Goal: Connect with others: Connect with others

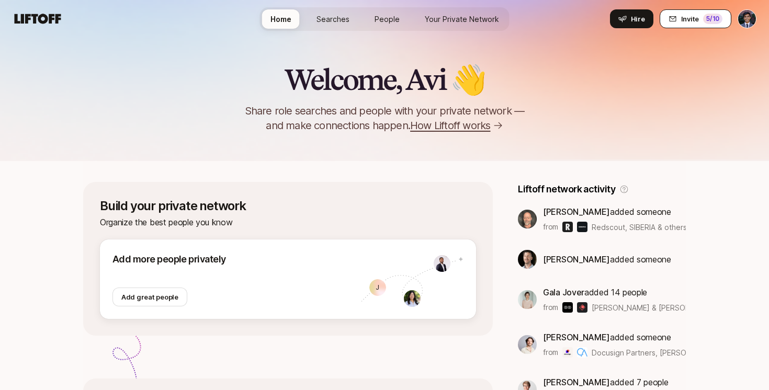
click at [675, 14] on button "Invite 5 /10" at bounding box center [695, 18] width 72 height 19
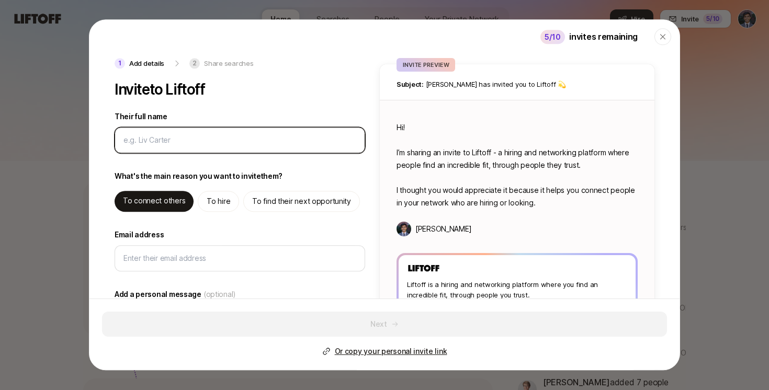
click at [175, 141] on input "Their full name" at bounding box center [237, 140] width 228 height 13
type textarea "x"
type input "J"
type textarea "x"
type input "Jo"
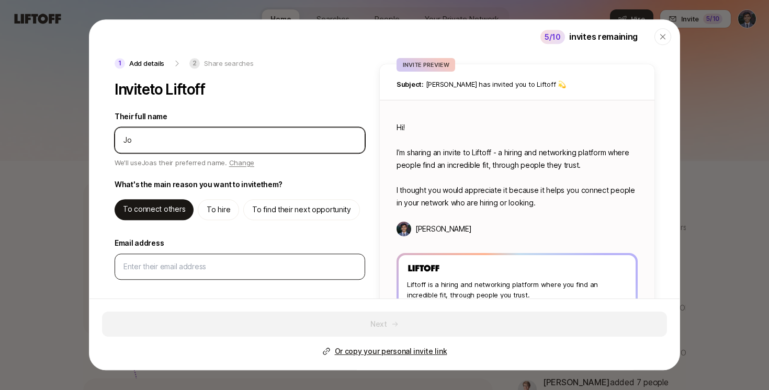
type textarea "x"
type input "[PERSON_NAME]"
type textarea "x"
type input "Jonah"
type textarea "x"
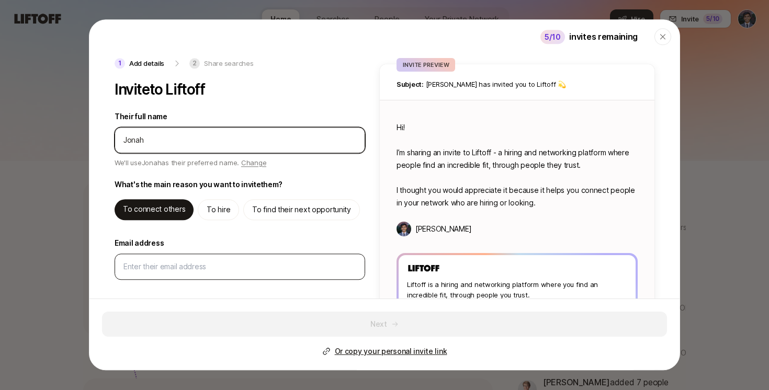
type input "Jonah"
type textarea "x"
type input "[PERSON_NAME]"
type textarea "x"
type input "[PERSON_NAME]"
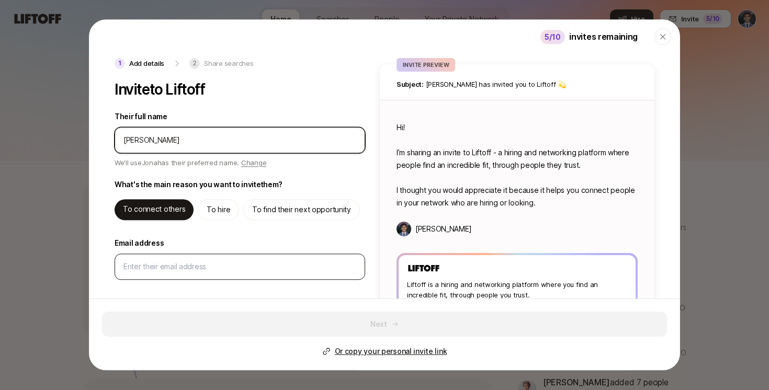
type textarea "x"
type input "[PERSON_NAME]"
type textarea "x"
type input "[PERSON_NAME]"
type textarea "x"
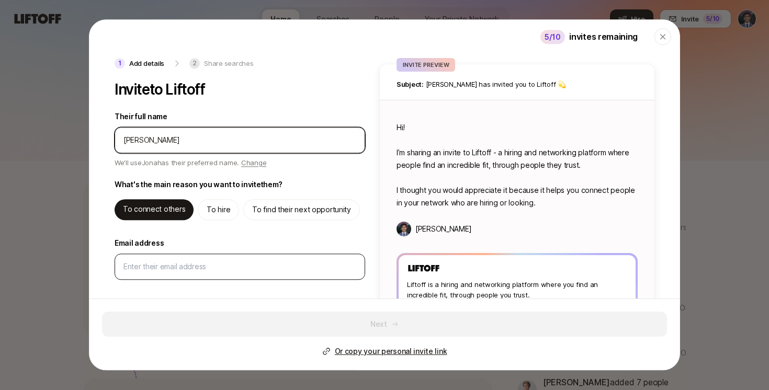
type input "[PERSON_NAME]"
type textarea "x"
type input "[PERSON_NAME]"
type textarea "x"
type input "[PERSON_NAME]"
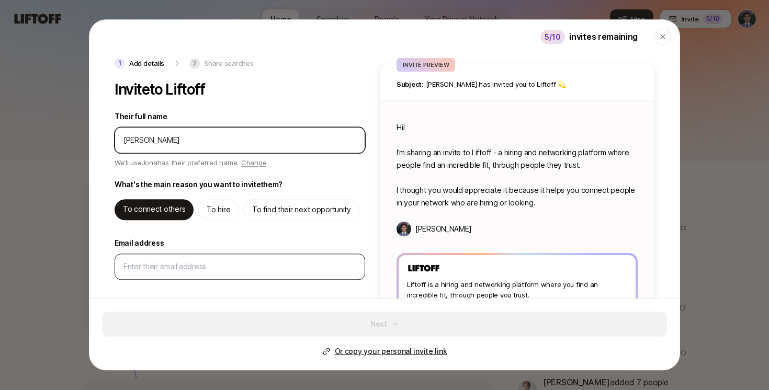
type textarea "x"
type input "[PERSON_NAME]"
type textarea "x"
type input "[PERSON_NAME]"
type textarea "x"
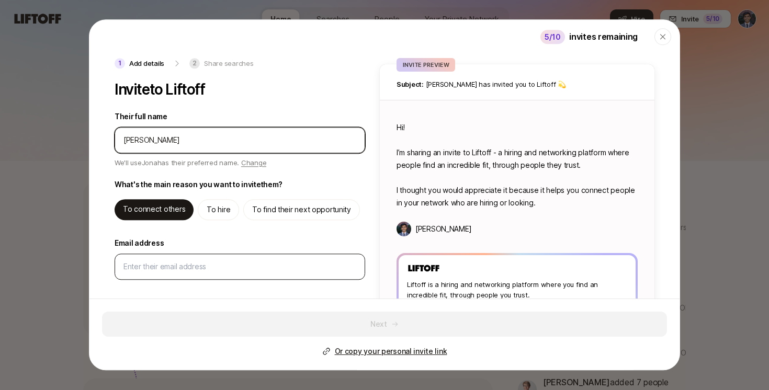
type input "[PERSON_NAME]"
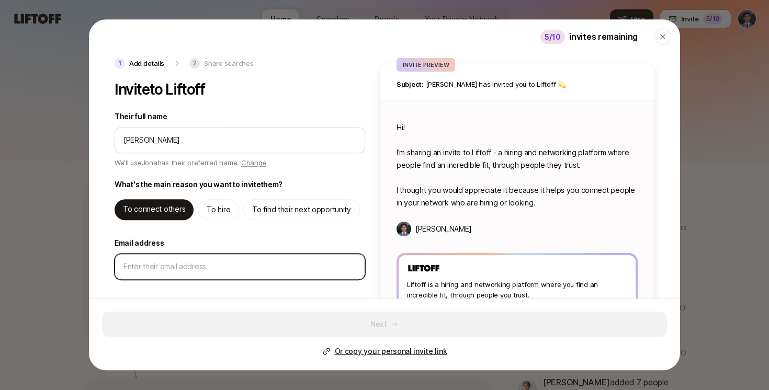
type textarea "x"
type textarea "Hi [PERSON_NAME]! I’m sharing an invite to Liftoff - a hiring and networking pl…"
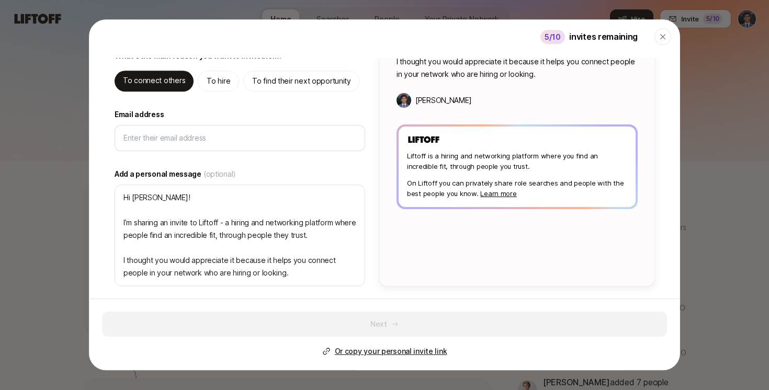
click at [208, 159] on div "1 Add details 2 Share searches Invite to Liftoff Their full name We'll use [PER…" at bounding box center [240, 107] width 253 height 357
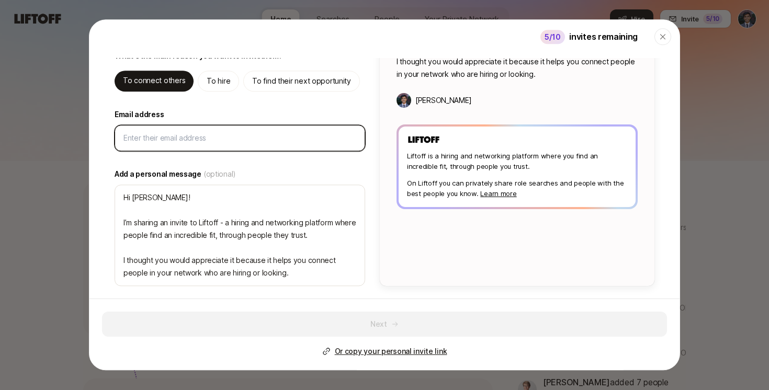
click at [204, 142] on input "Email address" at bounding box center [237, 138] width 228 height 13
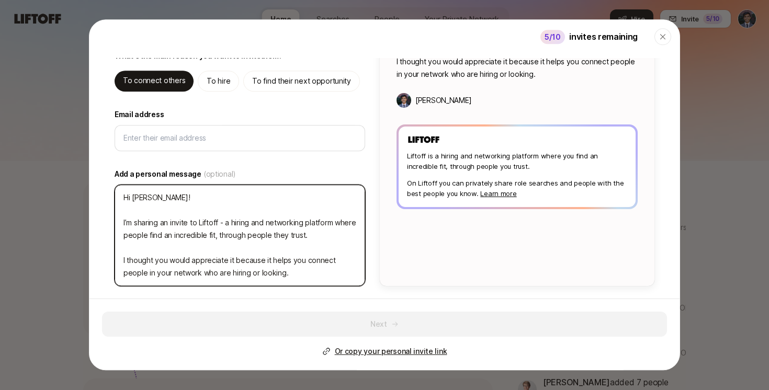
click at [196, 220] on textarea "Hi [PERSON_NAME]! I’m sharing an invite to Liftoff - a hiring and networking pl…" at bounding box center [239, 235] width 250 height 101
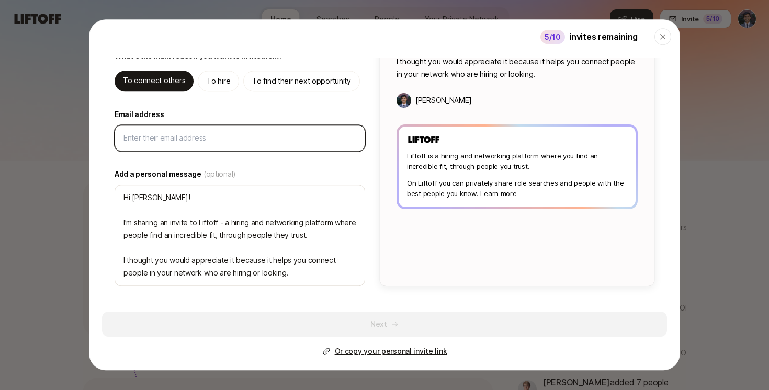
click at [164, 135] on input "Email address" at bounding box center [237, 138] width 228 height 13
paste input "[EMAIL_ADDRESS][DOMAIN_NAME]"
type textarea "x"
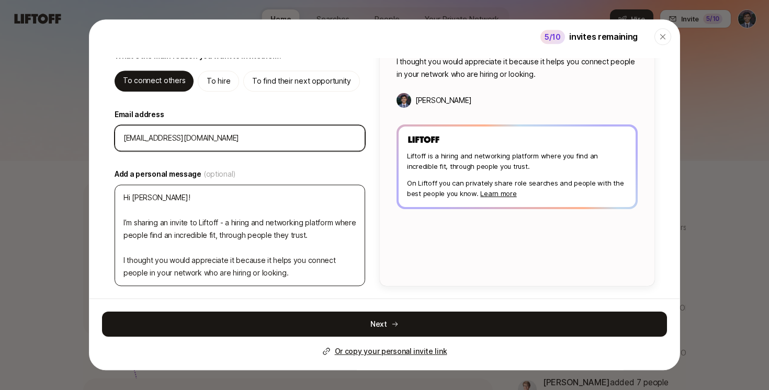
type input "[EMAIL_ADDRESS][DOMAIN_NAME]"
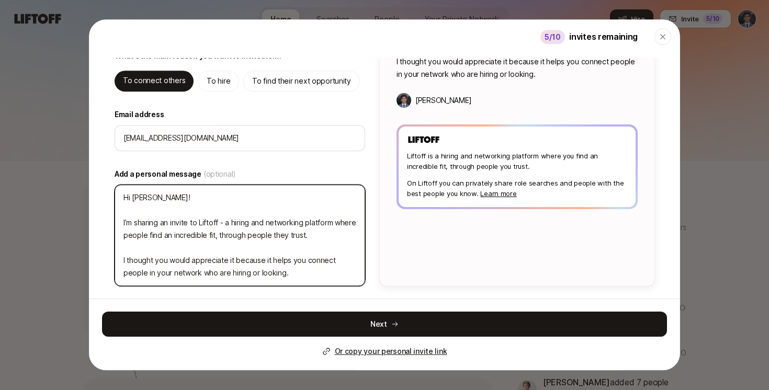
click at [194, 226] on textarea "Hi [PERSON_NAME]! I’m sharing an invite to Liftoff - a hiring and networking pl…" at bounding box center [239, 235] width 250 height 101
type textarea "x"
type textarea "Hi [PERSON_NAME]! T"
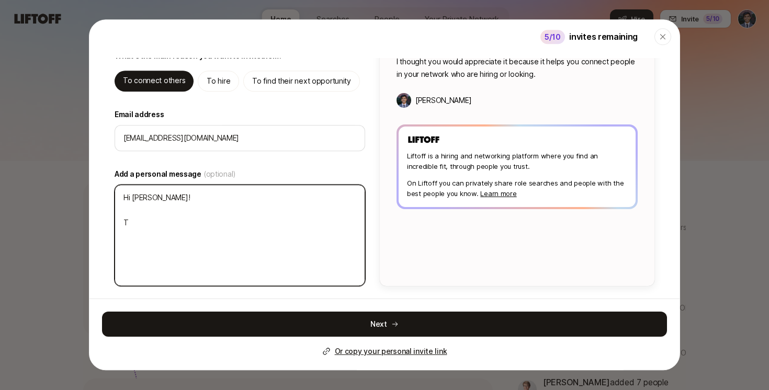
type textarea "x"
type textarea "Hi [PERSON_NAME]! Th"
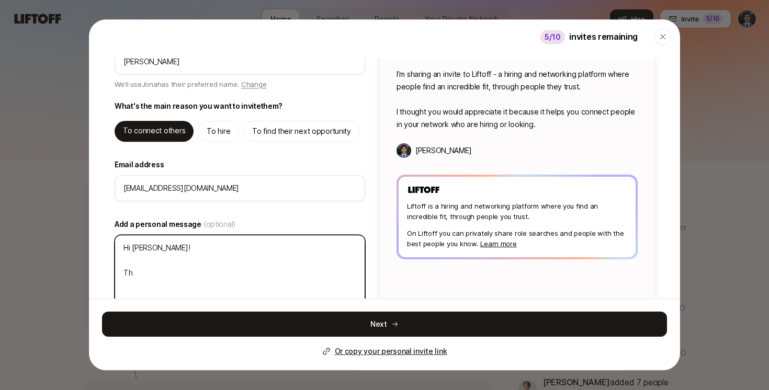
type textarea "x"
type textarea "Hi [PERSON_NAME]! Thi"
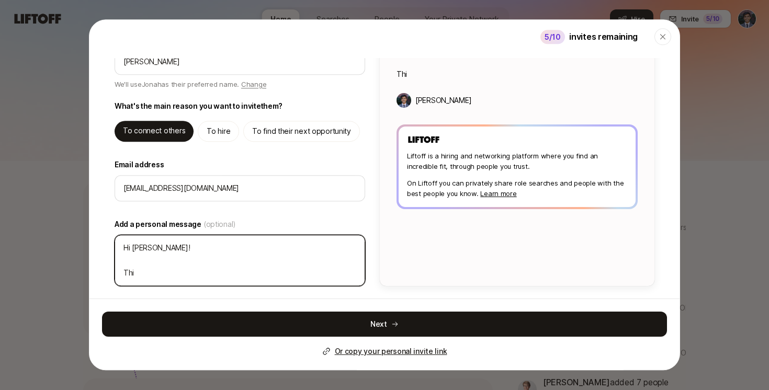
type textarea "x"
type textarea "Hi [PERSON_NAME]! This"
type textarea "x"
type textarea "Hi [PERSON_NAME]! This"
type textarea "x"
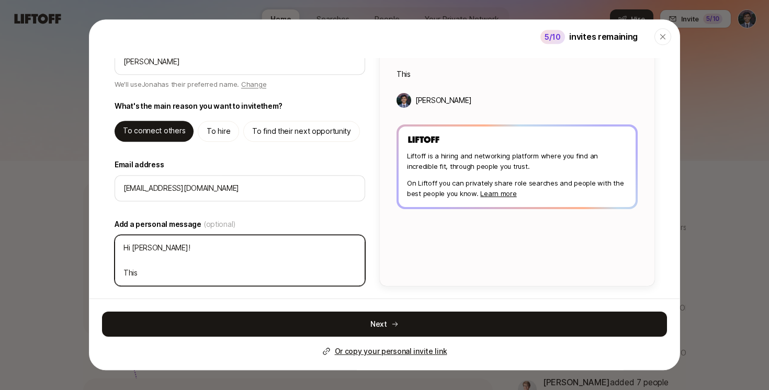
type textarea "Hi [PERSON_NAME]! This i"
type textarea "x"
type textarea "Hi [PERSON_NAME]! This is"
type textarea "x"
type textarea "Hi [PERSON_NAME]! This is"
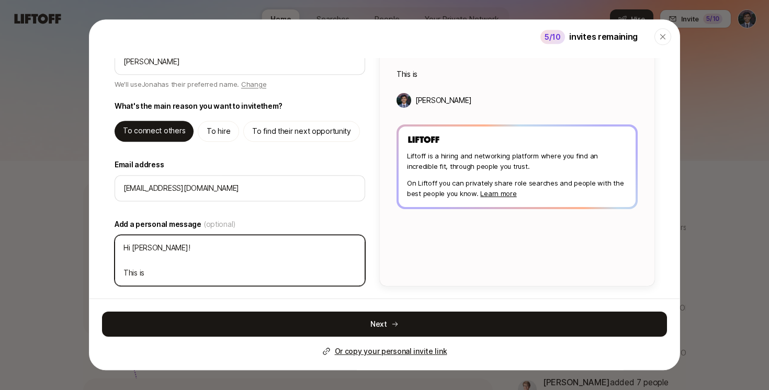
type textarea "x"
type textarea "Hi [PERSON_NAME]! This is t"
type textarea "x"
type textarea "Hi [PERSON_NAME]! This is th"
type textarea "x"
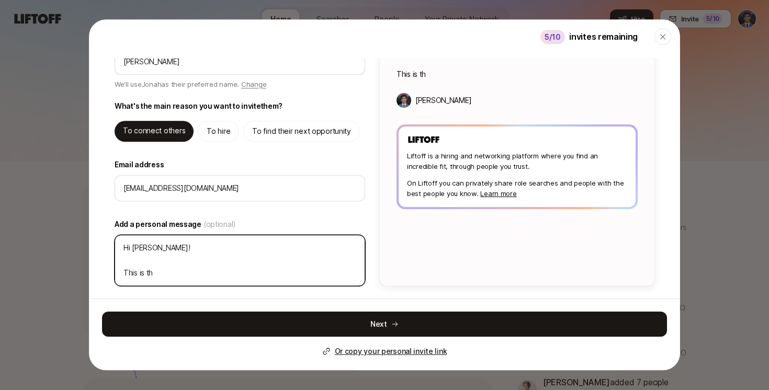
type textarea "Hi [PERSON_NAME]! This is thi"
type textarea "x"
type textarea "Hi [PERSON_NAME]! This is thie"
type textarea "x"
type textarea "Hi [PERSON_NAME]! This is thi"
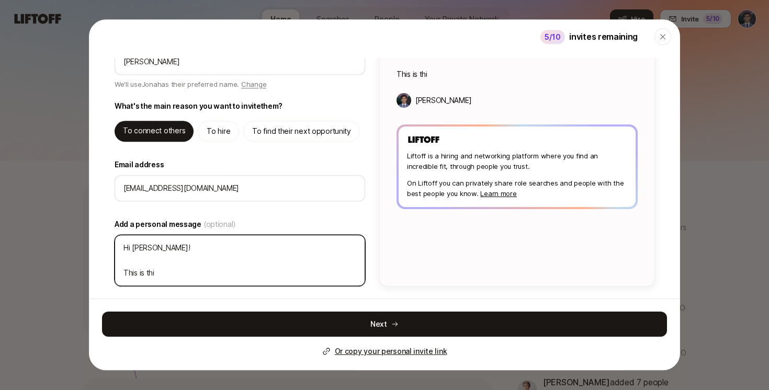
type textarea "x"
type textarea "Hi [PERSON_NAME]! This is th"
type textarea "x"
type textarea "Hi [PERSON_NAME]! This is the"
type textarea "x"
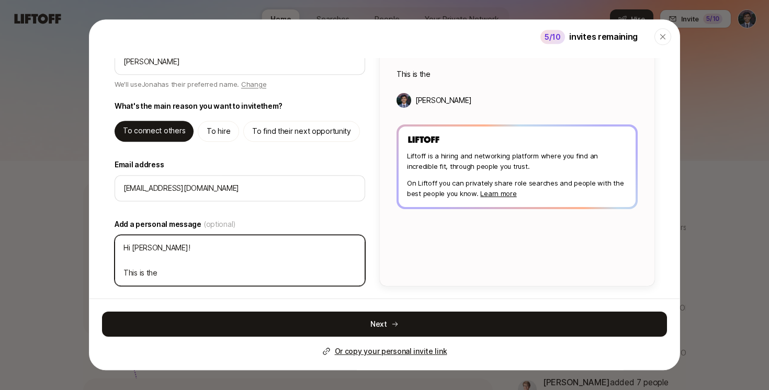
type textarea "Hi [PERSON_NAME]! This is the t"
type textarea "x"
type textarea "Hi [PERSON_NAME]! This is the th"
type textarea "x"
type textarea "Hi [PERSON_NAME]! This is the thn"
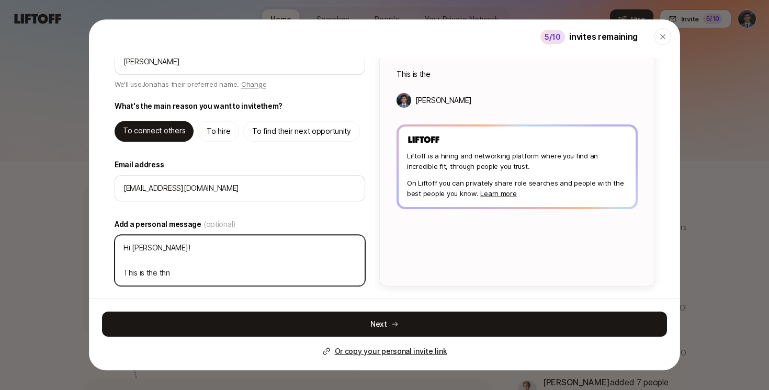
type textarea "x"
type textarea "Hi [PERSON_NAME]! This is the thni"
type textarea "x"
type textarea "Hi [PERSON_NAME]! This is the thnig"
type textarea "x"
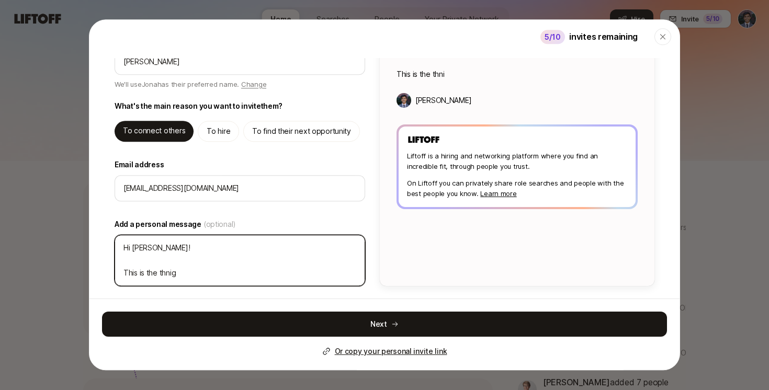
type textarea "Hi [PERSON_NAME]! This is the thnig"
type textarea "x"
type textarea "Hi [PERSON_NAME]! This is the thnig"
type textarea "x"
type textarea "Hi [PERSON_NAME]! This is the thni"
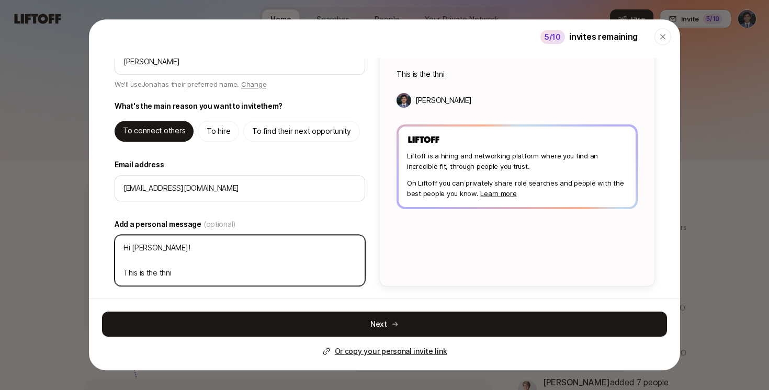
type textarea "x"
type textarea "Hi [PERSON_NAME]! This is the thn"
type textarea "x"
type textarea "Hi [PERSON_NAME]! This is the th"
type textarea "x"
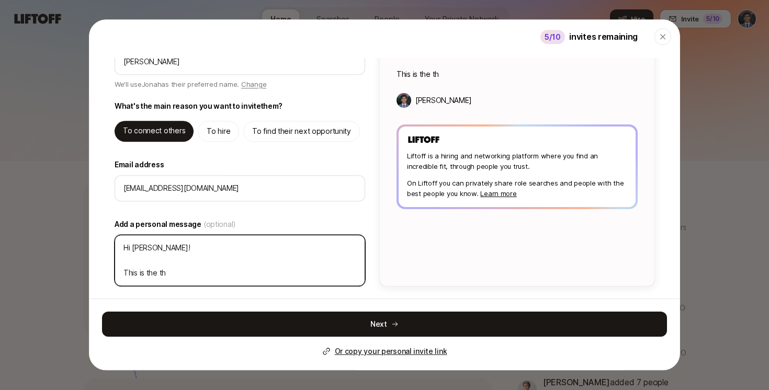
type textarea "Hi [PERSON_NAME]! This is the thi"
type textarea "x"
type textarea "Hi [PERSON_NAME]! This is the thin"
type textarea "x"
type textarea "Hi [PERSON_NAME]! This is the thing"
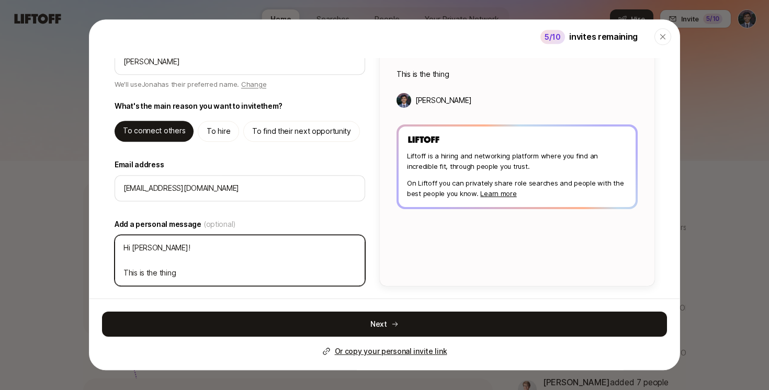
type textarea "x"
type textarea "Hi [PERSON_NAME]! This is the thing"
type textarea "x"
type textarea "Hi [PERSON_NAME]! This is the thing w"
type textarea "x"
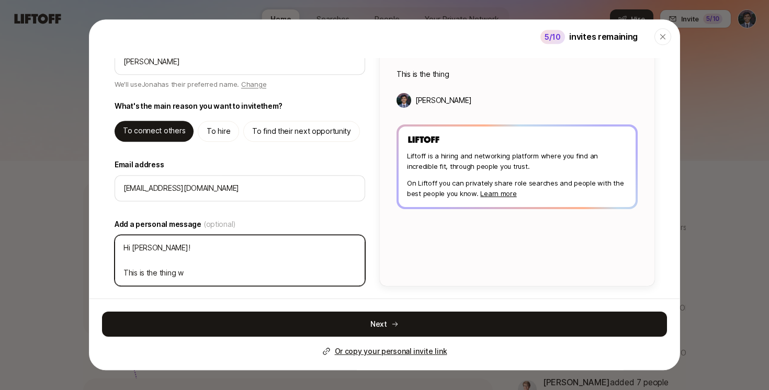
type textarea "Hi [PERSON_NAME]! This is the thing we"
type textarea "x"
type textarea "Hi [PERSON_NAME]! This is the thing we"
type textarea "x"
type textarea "Hi [PERSON_NAME]! This is the thing we w"
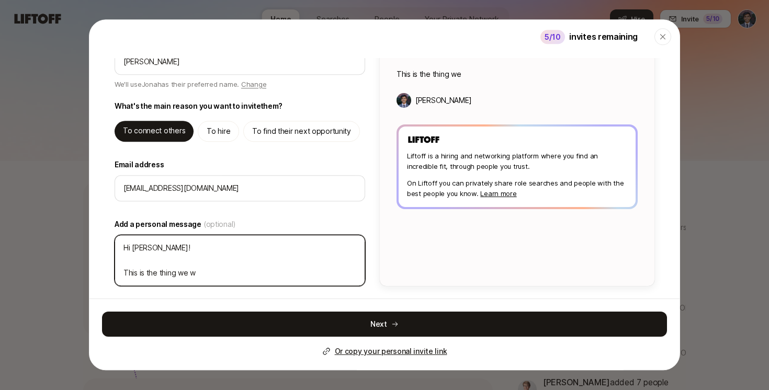
type textarea "x"
type textarea "Hi [PERSON_NAME]! This is the thing we we"
type textarea "x"
type textarea "Hi [PERSON_NAME]! This is the thing we wer"
type textarea "x"
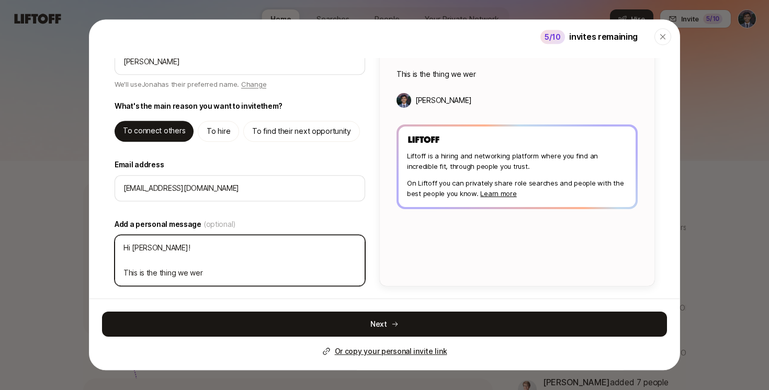
type textarea "Hi [PERSON_NAME]! This is the thing we were"
type textarea "x"
type textarea "Hi [PERSON_NAME]! This is the thing we were"
type textarea "x"
type textarea "Hi [PERSON_NAME]! This is the thing we were t"
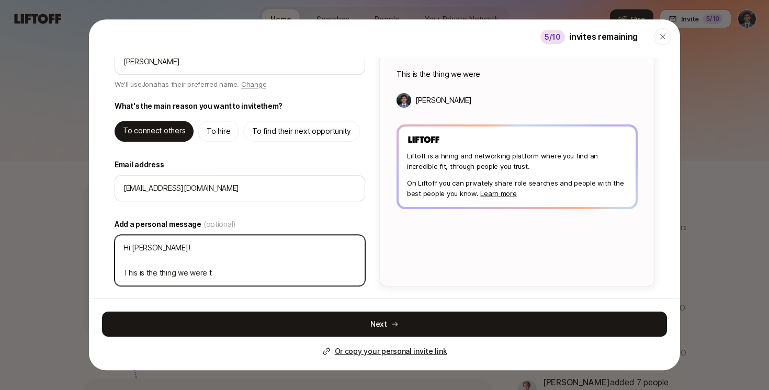
type textarea "x"
type textarea "Hi [PERSON_NAME]! This is the thing we were ta"
type textarea "x"
type textarea "Hi [PERSON_NAME]! This is the thing we were tal"
type textarea "x"
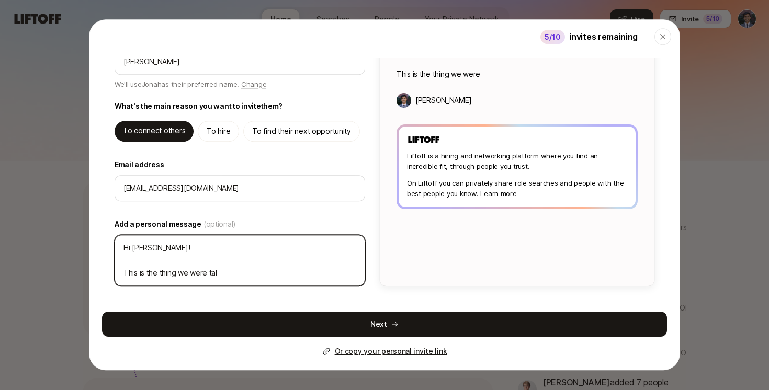
type textarea "Hi [PERSON_NAME]! This is the thing we were talk"
type textarea "x"
type textarea "Hi [PERSON_NAME]! This is the thing we were talkig"
type textarea "x"
type textarea "Hi [PERSON_NAME]! This is the thing we were talkign"
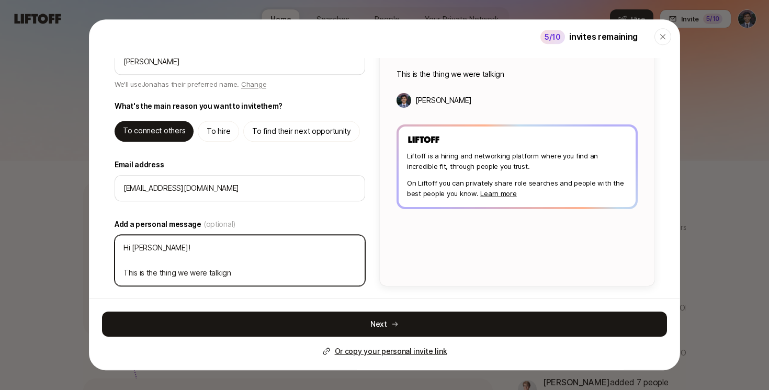
type textarea "x"
type textarea "Hi [PERSON_NAME]! This is the thing we were talkign"
type textarea "x"
type textarea "Hi [PERSON_NAME]! This is the thing we were talkign b"
type textarea "x"
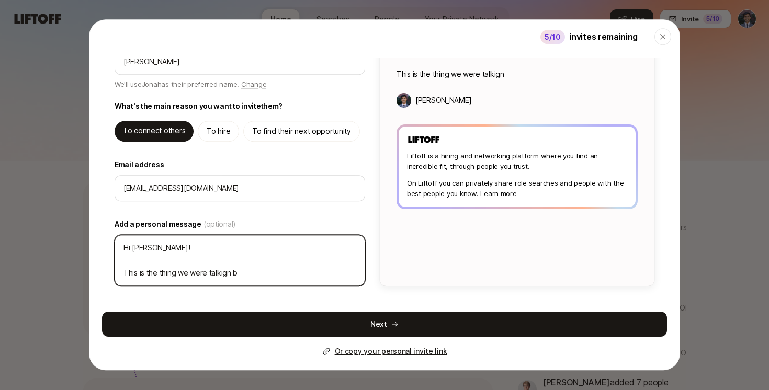
type textarea "Hi [PERSON_NAME]! This is the thing we were talkign bo"
type textarea "x"
type textarea "Hi [PERSON_NAME]! This is the thing we were talkign b"
type textarea "x"
type textarea "Hi [PERSON_NAME]! This is the thing we were talkign"
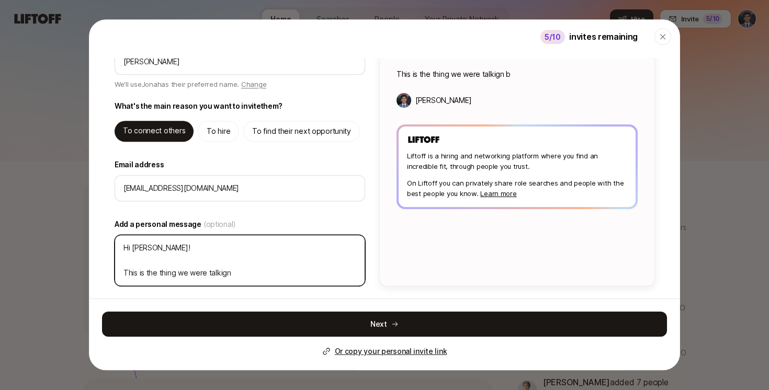
type textarea "x"
type textarea "Hi [PERSON_NAME]! This is the thing we were talkign"
type textarea "x"
type textarea "Hi [PERSON_NAME]! This is the thing we were talkig"
type textarea "x"
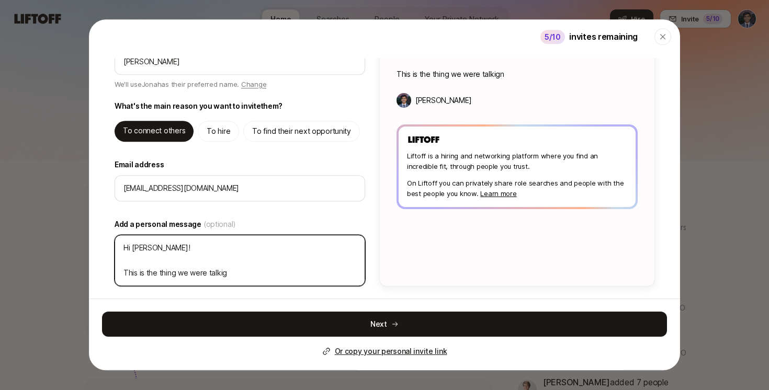
type textarea "Hi [PERSON_NAME]! This is the thing we were talki"
type textarea "x"
type textarea "Hi [PERSON_NAME]! This is the thing we were talkin"
type textarea "x"
type textarea "Hi [PERSON_NAME]! This is the thing we were talking"
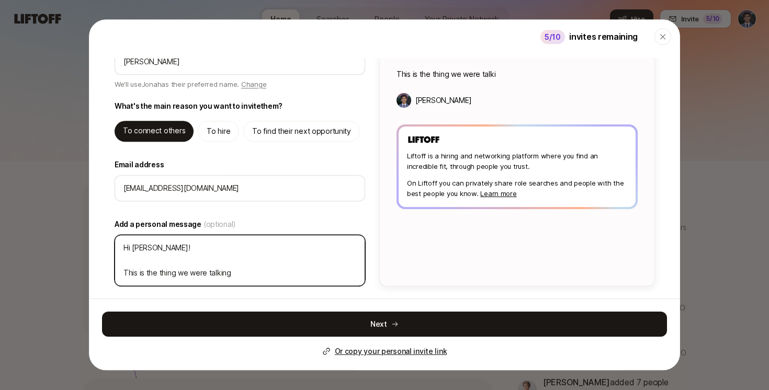
type textarea "x"
type textarea "Hi [PERSON_NAME]! This is the thing we were talking"
type textarea "x"
type textarea "Hi [PERSON_NAME]! This is the thing we were talking a"
type textarea "x"
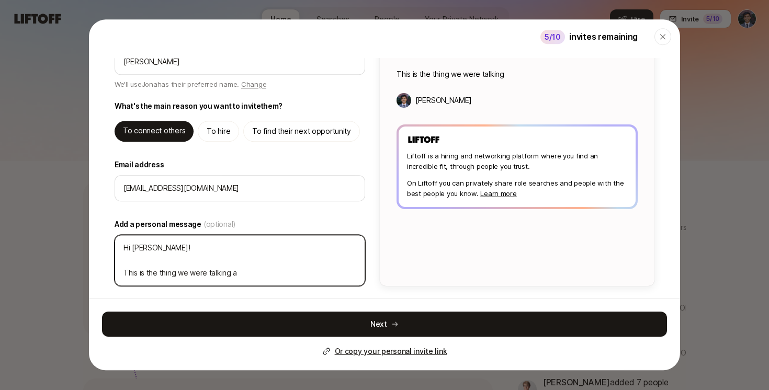
type textarea "Hi [PERSON_NAME]! This is the thing we were talking ab"
type textarea "x"
type textarea "Hi [PERSON_NAME]! This is the thing we were talking abo"
type textarea "x"
type textarea "Hi [PERSON_NAME]! This is the thing we were talking abou"
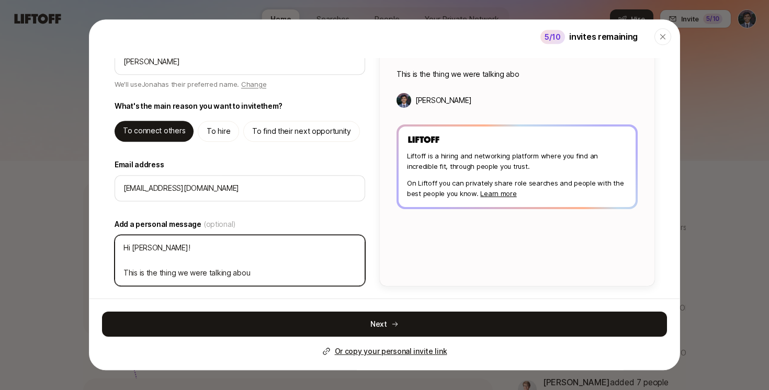
type textarea "x"
type textarea "Hi [PERSON_NAME]! This is the thing we were talking about"
type textarea "x"
type textarea "Hi [PERSON_NAME]! This is the thing we were talking about"
type textarea "x"
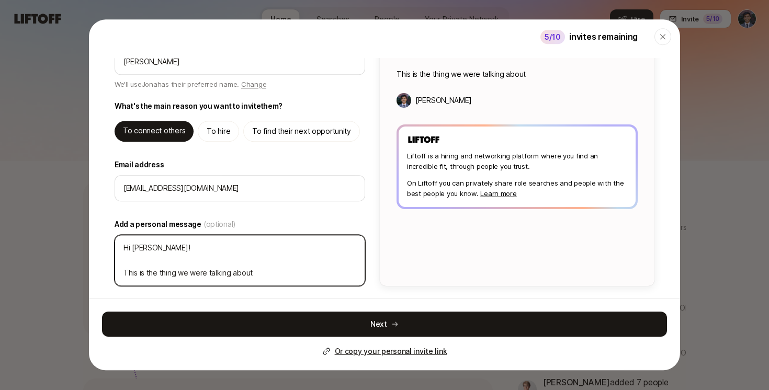
type textarea "Hi [PERSON_NAME]! This is the thing we were talking about -"
type textarea "x"
type textarea "Hi [PERSON_NAME]! This is the thing we were talking about -"
type textarea "x"
type textarea "Hi [PERSON_NAME]! This is the thing we were talking about - l"
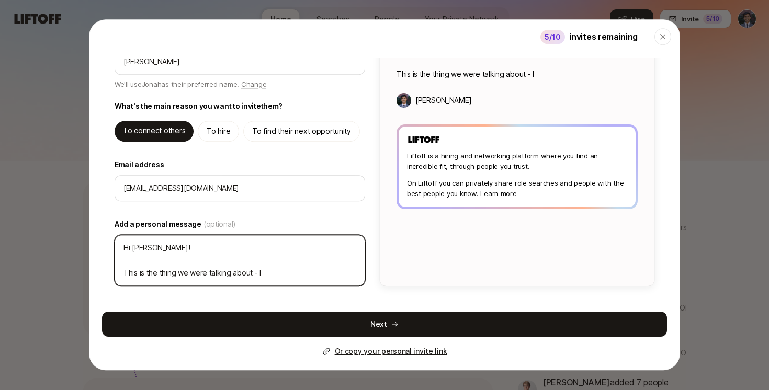
type textarea "x"
type textarea "Hi [PERSON_NAME]! This is the thing we were talking about - le"
type textarea "x"
type textarea "Hi [PERSON_NAME]! This is the thing we were talking about - let"
type textarea "x"
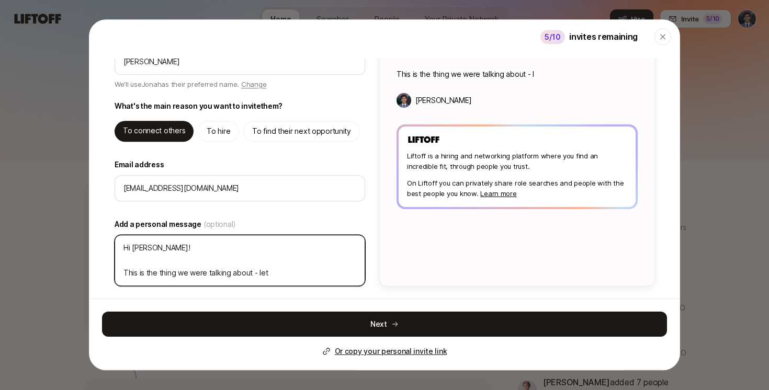
type textarea "Hi [PERSON_NAME]! This is the thing we were talking about - let"
type textarea "x"
type textarea "Hi [PERSON_NAME]! This is the thing we were talking about - let m"
type textarea "x"
type textarea "Hi [PERSON_NAME]! This is the thing we were talking about - let me"
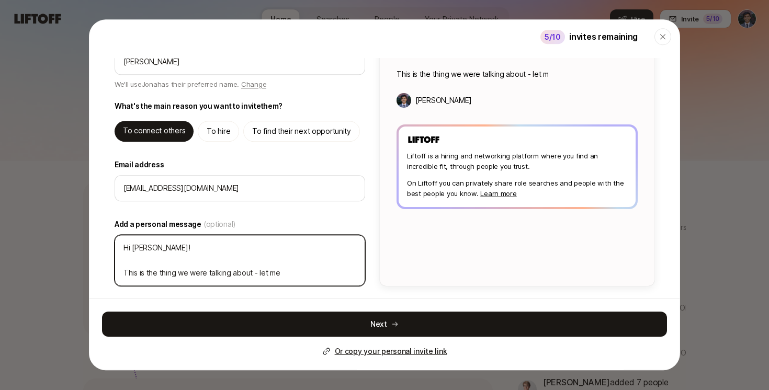
type textarea "x"
type textarea "Hi [PERSON_NAME]! This is the thing we were talking about - let me"
type textarea "x"
type textarea "Hi [PERSON_NAME]! This is the thing we were talking about - let me k"
type textarea "x"
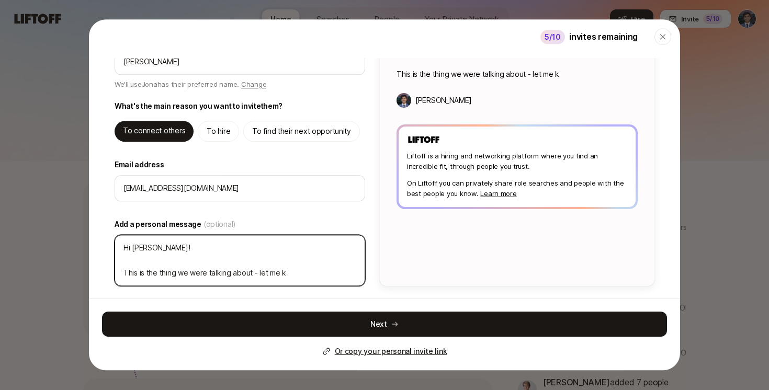
type textarea "Hi [PERSON_NAME]! This is the thing we were talking about - let me ko"
type textarea "x"
type textarea "Hi [PERSON_NAME]! This is the thing we were talking about - let me k"
type textarea "x"
type textarea "Hi [PERSON_NAME]! This is the thing we were talking about - let me kn"
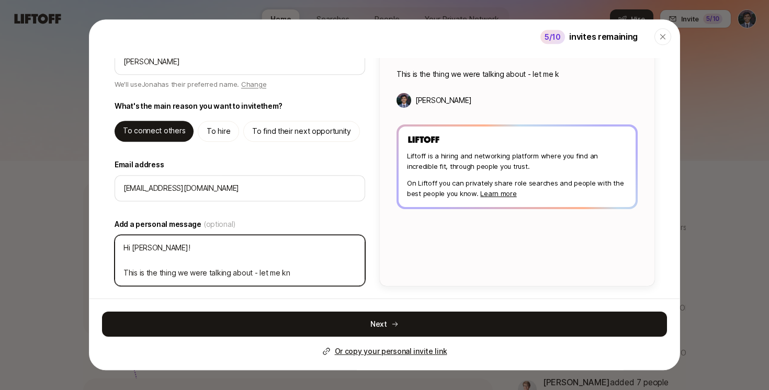
type textarea "x"
type textarea "Hi [PERSON_NAME]! This is the thing we were talking about - let me kno"
type textarea "x"
type textarea "Hi [PERSON_NAME]! This is the thing we were talking about - let me know"
type textarea "x"
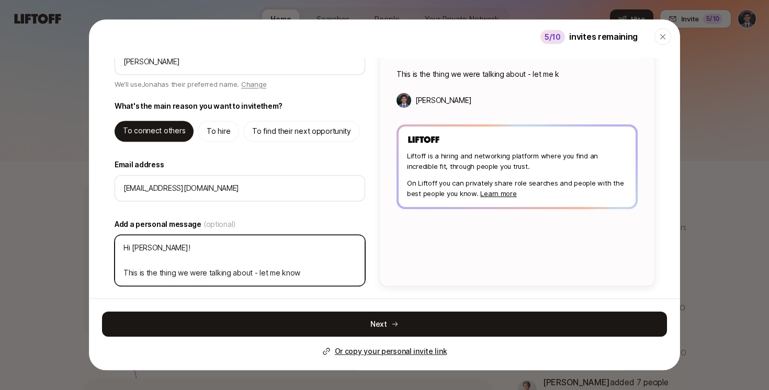
type textarea "Hi [PERSON_NAME]! This is the thing we were talking about - let me know"
type textarea "x"
type textarea "Hi [PERSON_NAME]! This is the thing we were talking about - let me know w"
type textarea "x"
type textarea "Hi [PERSON_NAME]! This is the thing we were talking about - let me know wha"
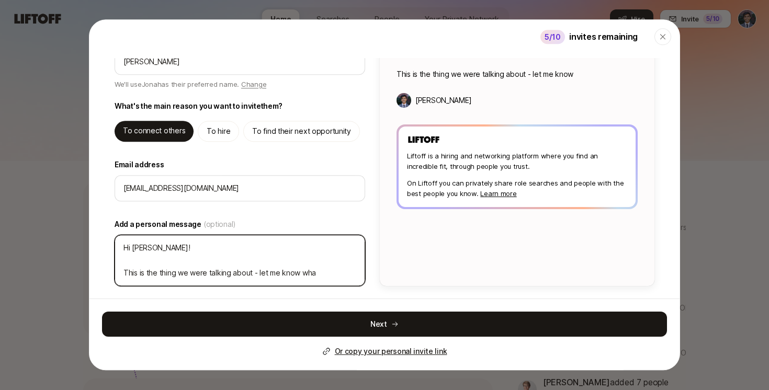
type textarea "x"
type textarea "Hi [PERSON_NAME]! This is the thing we were talking about - let me know what"
type textarea "x"
type textarea "Hi [PERSON_NAME]! This is the thing we were talking about - let me know what"
type textarea "x"
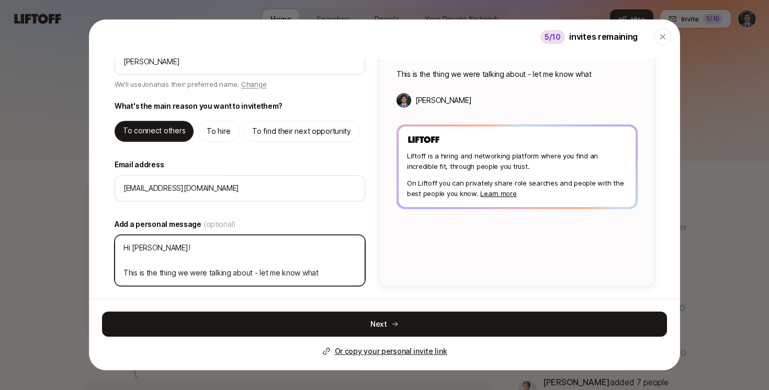
type textarea "Hi [PERSON_NAME]! This is the thing we were talking about - let me know what y"
type textarea "x"
type textarea "Hi [PERSON_NAME]! This is the thing we were talking about - let me know what you"
type textarea "x"
type textarea "Hi [PERSON_NAME]! This is the thing we were talking about - let me know what yo…"
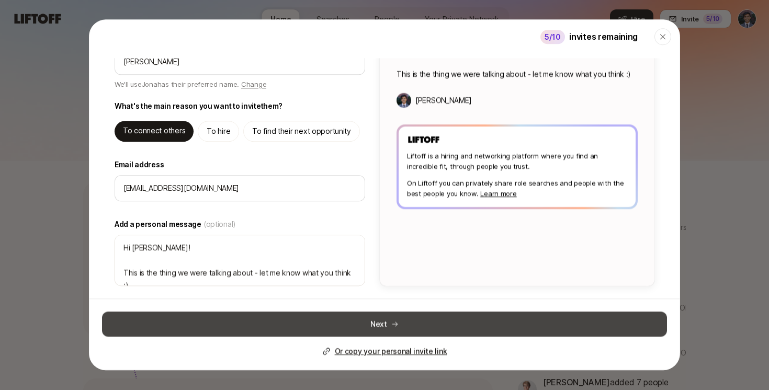
click at [326, 323] on button "Next" at bounding box center [384, 324] width 565 height 25
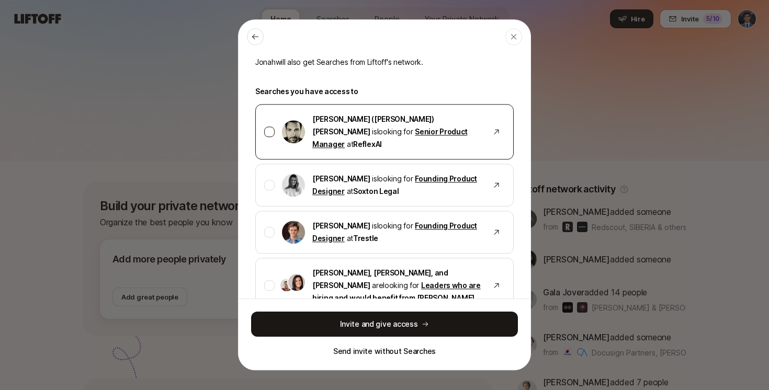
scroll to position [72, 0]
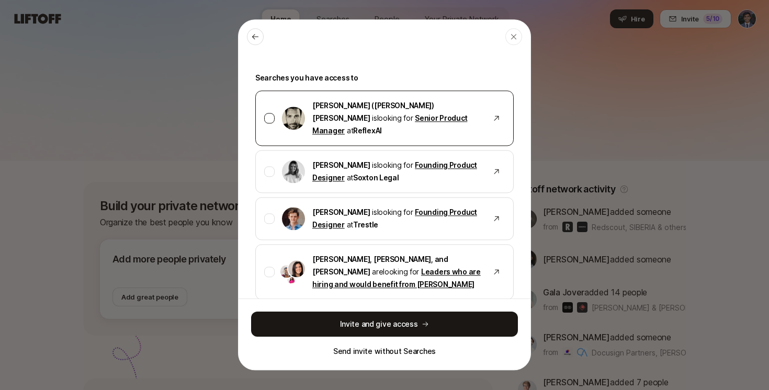
click at [467, 108] on p "[PERSON_NAME] ([PERSON_NAME]) [PERSON_NAME] is looking for Senior Product Manag…" at bounding box center [396, 118] width 169 height 38
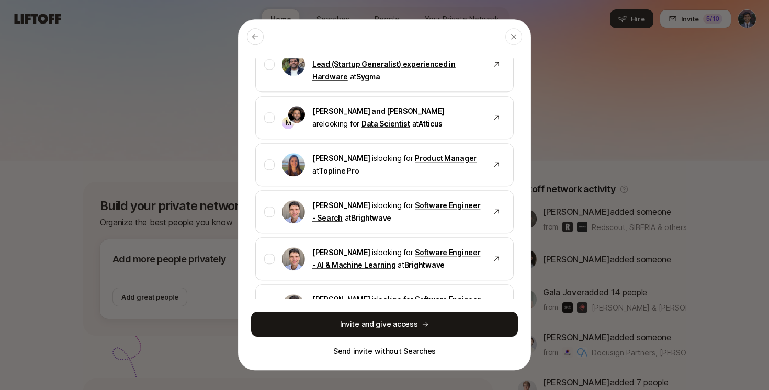
scroll to position [1585, 0]
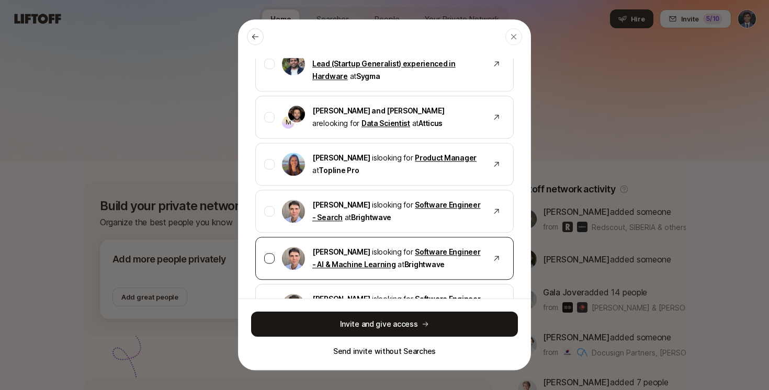
click at [458, 246] on p "[PERSON_NAME] is looking for Software Engineer - AI & Machine Learning at Brigh…" at bounding box center [396, 258] width 169 height 25
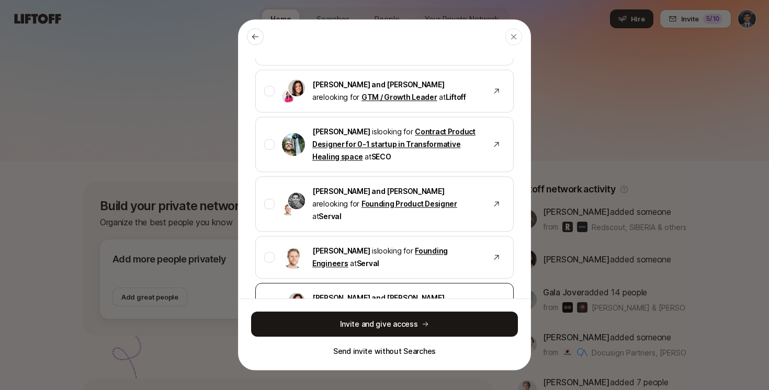
scroll to position [1851, 0]
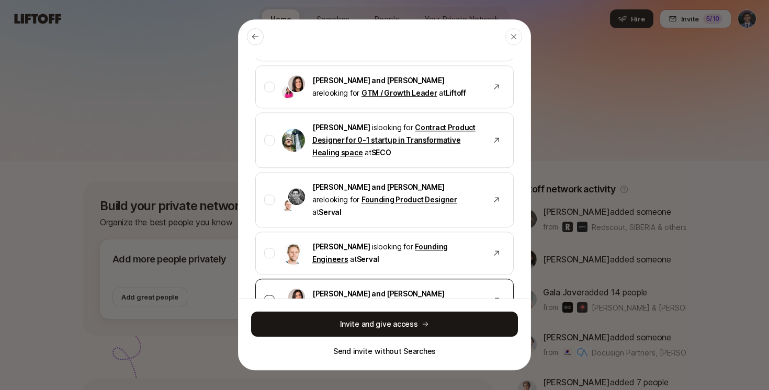
click at [433, 288] on p "[PERSON_NAME] and [PERSON_NAME] are looking for Founding Engineer at Liftoff" at bounding box center [396, 300] width 169 height 25
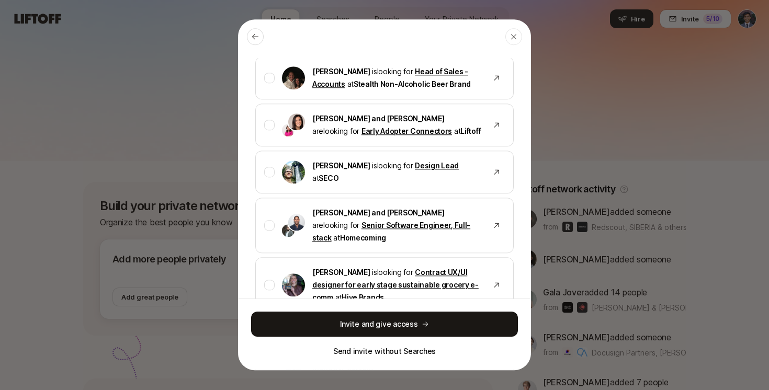
scroll to position [2177, 0]
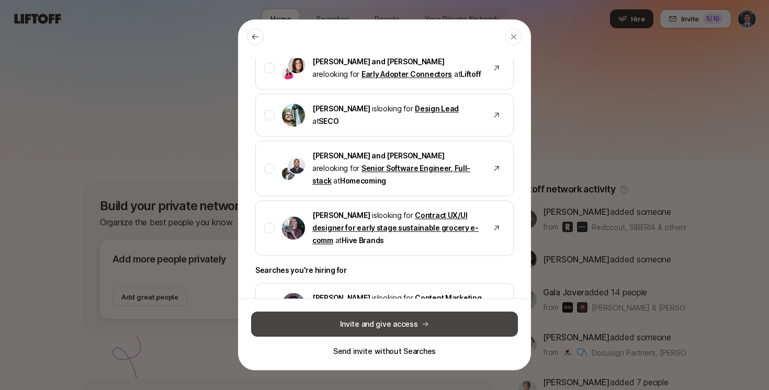
click at [399, 325] on button "Invite and give access" at bounding box center [384, 324] width 267 height 25
